Goal: Task Accomplishment & Management: Complete application form

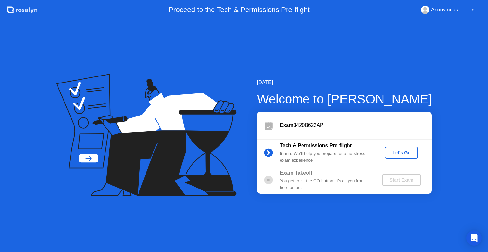
click at [396, 150] on div "Let's Go" at bounding box center [401, 152] width 28 height 5
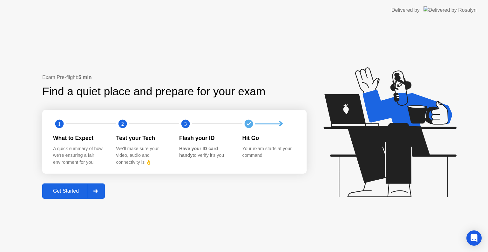
click at [84, 194] on div "Get Started" at bounding box center [65, 191] width 43 height 6
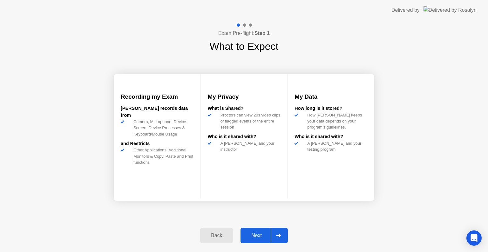
click at [256, 238] on div "Next" at bounding box center [256, 236] width 28 height 6
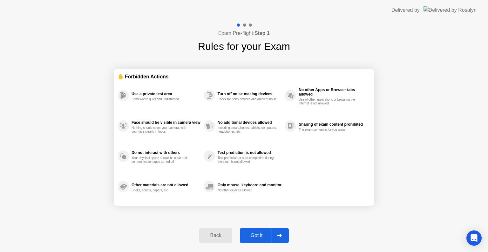
click at [260, 235] on div "Got it" at bounding box center [257, 236] width 30 height 6
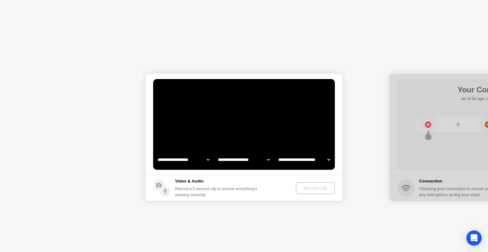
select select "**********"
select select "*******"
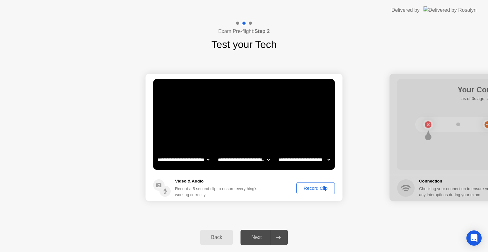
click at [250, 240] on div "Next" at bounding box center [256, 238] width 28 height 6
click at [307, 191] on div "Record Clip" at bounding box center [315, 188] width 34 height 5
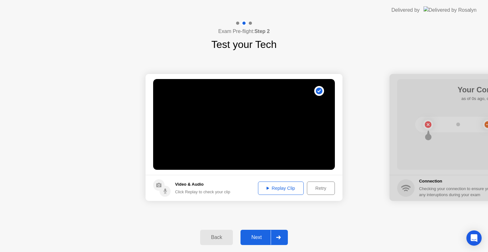
click at [291, 183] on button "Replay Clip" at bounding box center [281, 188] width 46 height 13
click at [257, 238] on div "Next" at bounding box center [256, 238] width 28 height 6
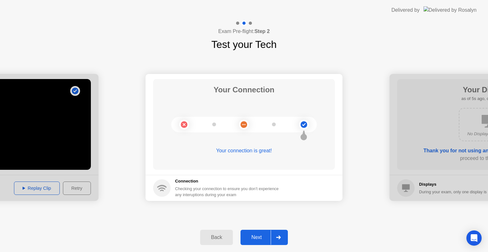
click at [245, 233] on button "Next" at bounding box center [263, 237] width 47 height 15
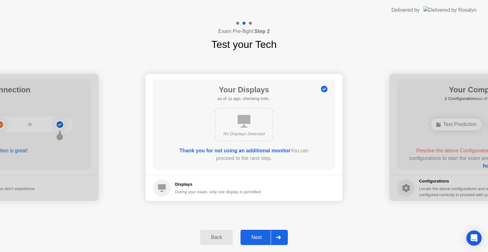
click at [245, 233] on button "Next" at bounding box center [263, 237] width 47 height 15
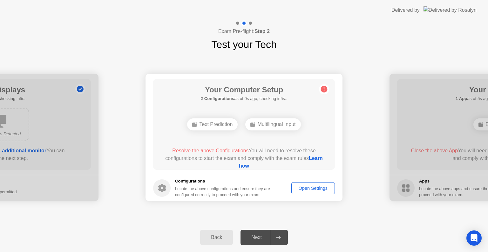
click at [258, 235] on div "Next" at bounding box center [256, 238] width 28 height 6
click at [302, 188] on div "Open Settings" at bounding box center [312, 188] width 39 height 5
drag, startPoint x: 347, startPoint y: 127, endPoint x: 343, endPoint y: 105, distance: 22.6
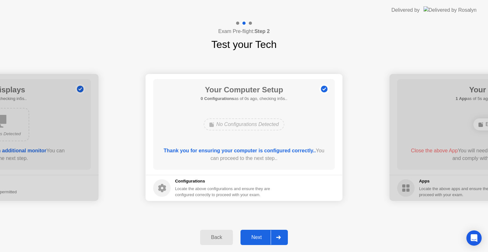
click at [267, 241] on button "Next" at bounding box center [263, 237] width 47 height 15
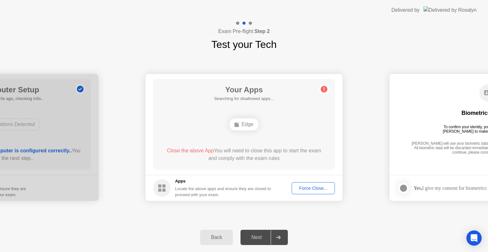
click at [249, 125] on div "Edge" at bounding box center [243, 124] width 29 height 12
click at [321, 187] on div "Force Close..." at bounding box center [313, 188] width 39 height 5
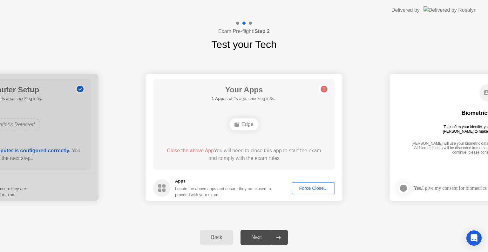
click at [314, 183] on button "Force Close..." at bounding box center [312, 188] width 43 height 12
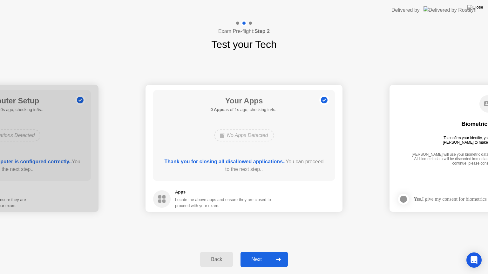
click at [255, 252] on div "Next" at bounding box center [256, 260] width 28 height 6
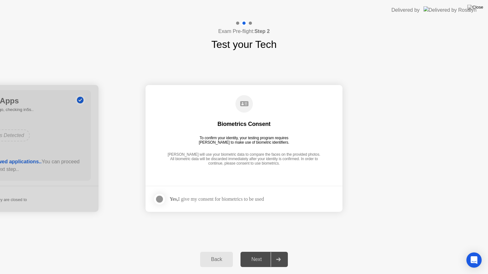
click at [160, 201] on div at bounding box center [160, 200] width 8 height 8
click at [256, 252] on div "Next" at bounding box center [256, 260] width 28 height 6
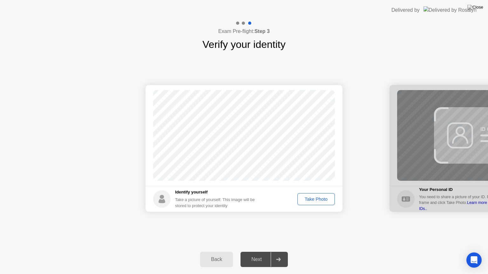
click at [313, 198] on div "Take Photo" at bounding box center [315, 199] width 33 height 5
click at [311, 199] on div "Retake" at bounding box center [320, 199] width 25 height 5
click at [316, 204] on button "Take Photo" at bounding box center [315, 199] width 37 height 12
click at [263, 252] on button "Next" at bounding box center [263, 259] width 47 height 15
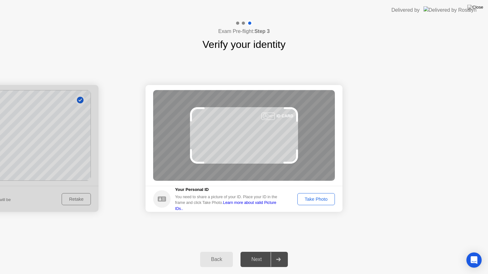
click at [313, 202] on div "Take Photo" at bounding box center [315, 199] width 33 height 5
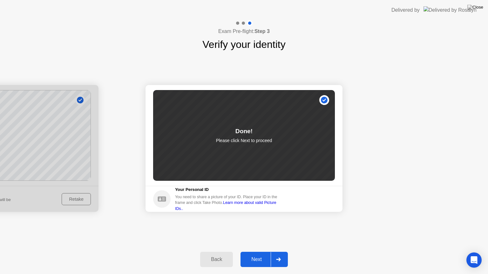
click at [266, 252] on div "Next" at bounding box center [256, 260] width 28 height 6
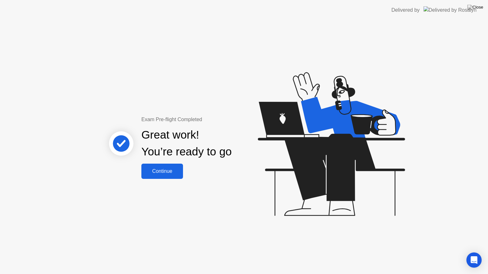
click at [177, 174] on div "Continue" at bounding box center [162, 172] width 38 height 6
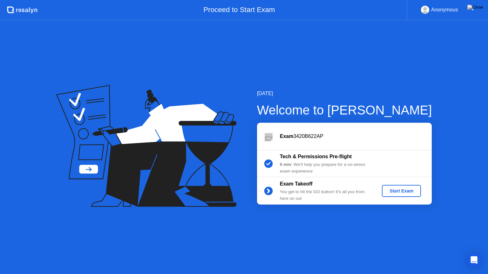
click at [409, 186] on button "Start Exam" at bounding box center [401, 191] width 39 height 12
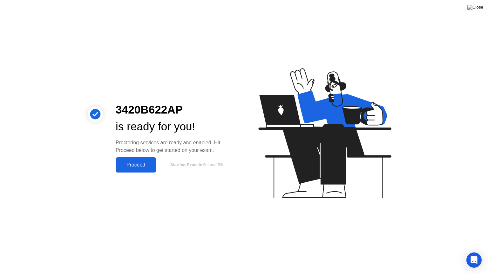
click at [148, 168] on div "Proceed" at bounding box center [135, 165] width 37 height 6
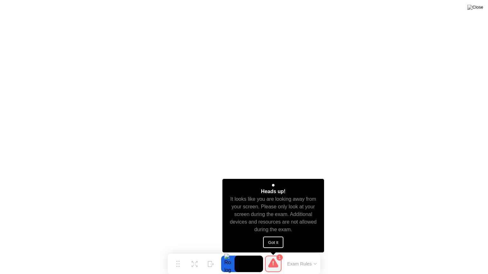
click at [271, 243] on button "Got it" at bounding box center [273, 242] width 20 height 11
click at [270, 246] on button "Got it" at bounding box center [273, 242] width 20 height 11
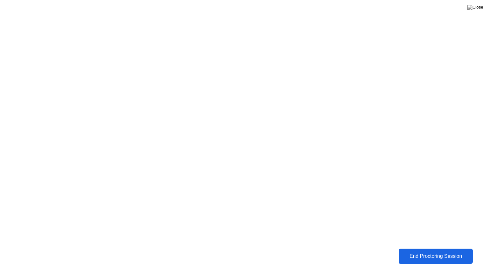
click at [448, 252] on div "End Proctoring Session" at bounding box center [435, 257] width 70 height 6
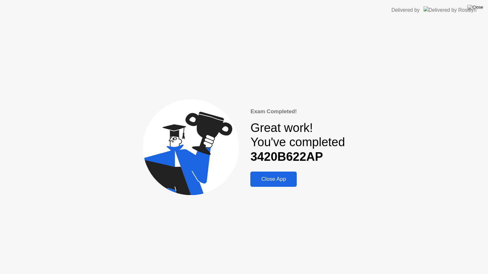
click at [285, 172] on button "Close App" at bounding box center [273, 179] width 46 height 15
